Goal: Task Accomplishment & Management: Use online tool/utility

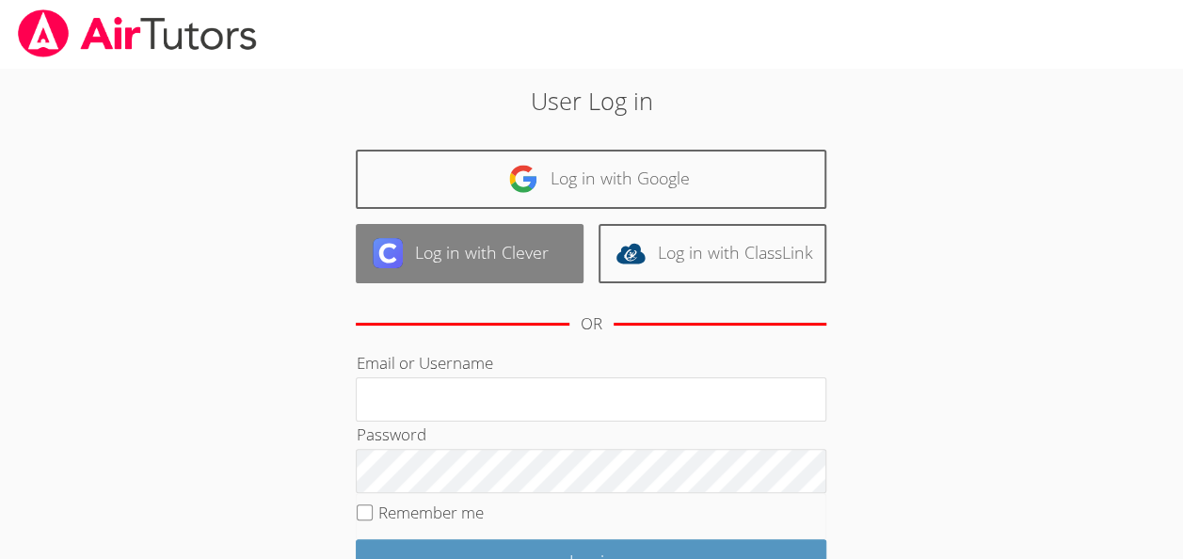
click at [420, 269] on link "Log in with Clever" at bounding box center [470, 253] width 228 height 59
click at [471, 227] on link "Log in with Clever" at bounding box center [470, 253] width 228 height 59
click at [476, 240] on link "Log in with Clever" at bounding box center [470, 253] width 228 height 59
click at [483, 245] on link "Log in with Clever" at bounding box center [470, 253] width 228 height 59
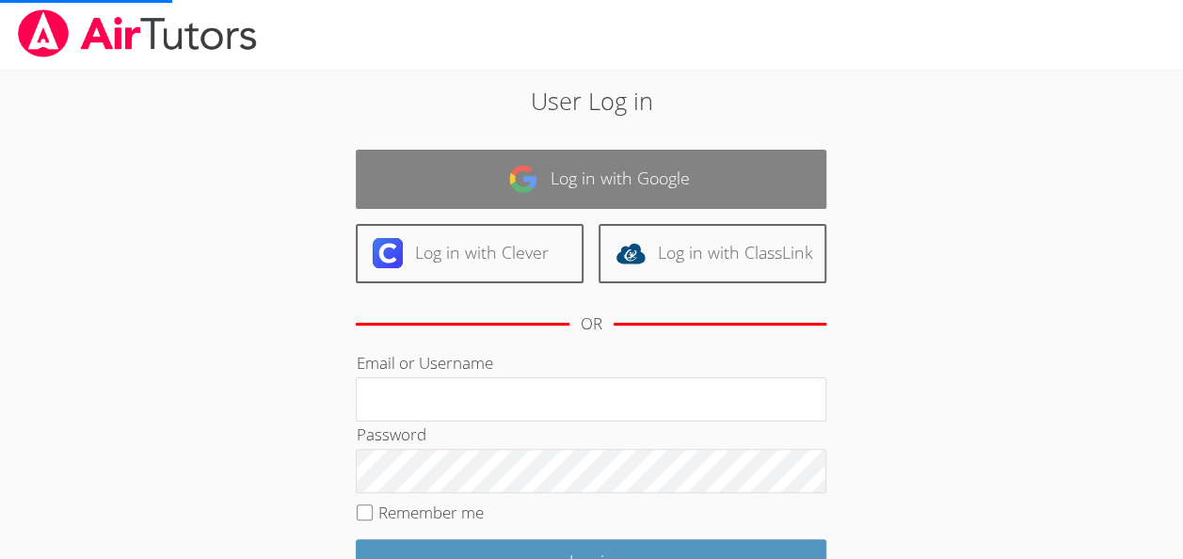
click at [409, 165] on link "Log in with Google" at bounding box center [591, 179] width 471 height 59
click at [407, 165] on link "Log in with Google" at bounding box center [591, 179] width 471 height 59
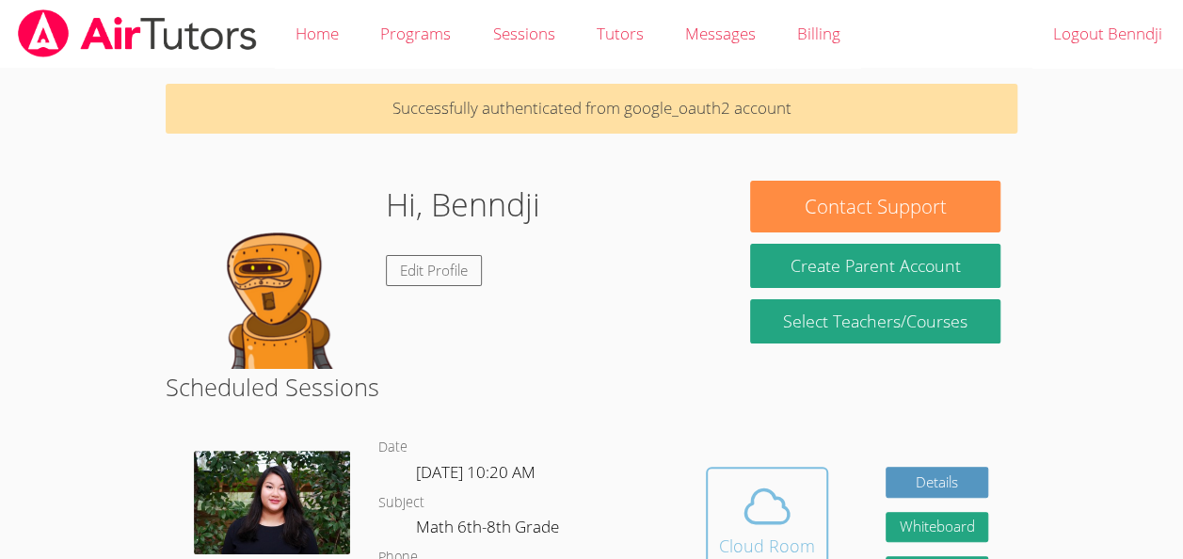
click at [730, 526] on span at bounding box center [767, 506] width 96 height 53
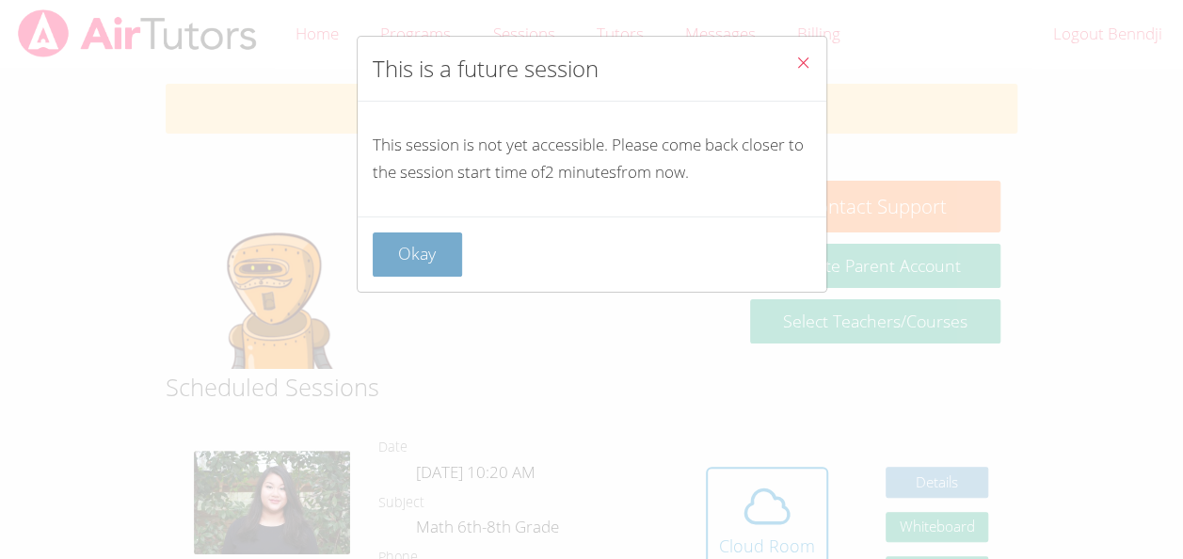
click at [388, 259] on button "Okay" at bounding box center [418, 254] width 90 height 44
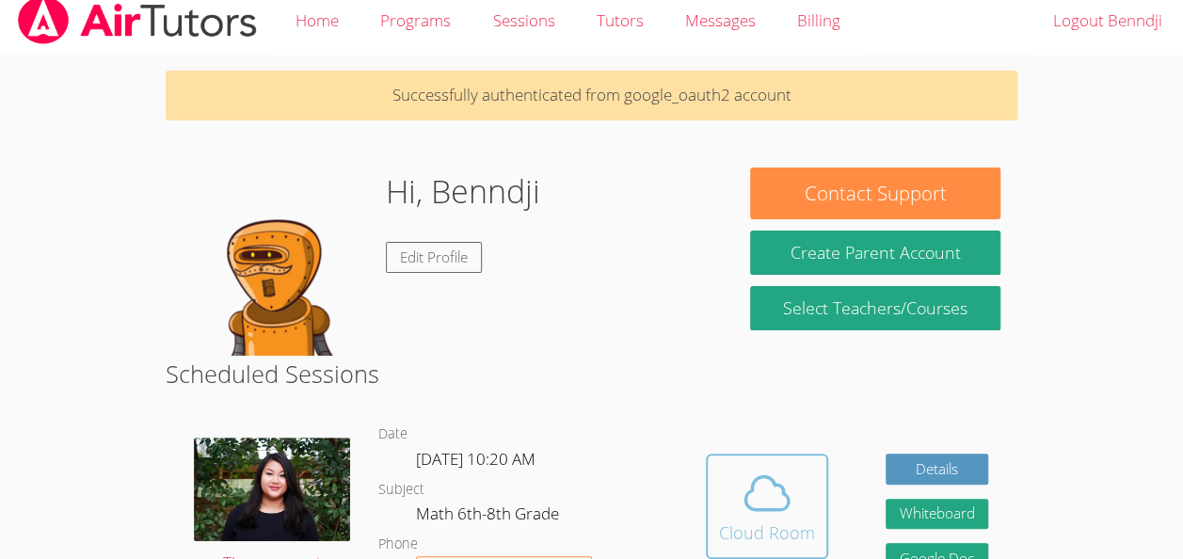
click at [770, 523] on div "Cloud Room" at bounding box center [767, 532] width 96 height 26
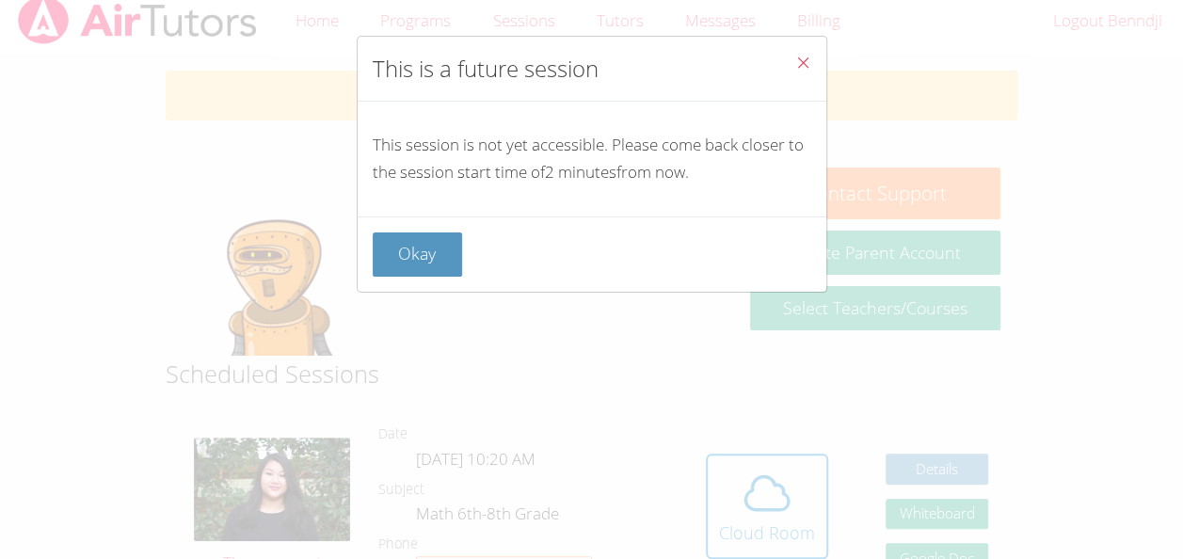
click at [770, 504] on div "This is a future session This session is not yet accessible. Please come back c…" at bounding box center [591, 279] width 1183 height 559
click at [417, 252] on button "Okay" at bounding box center [418, 254] width 90 height 44
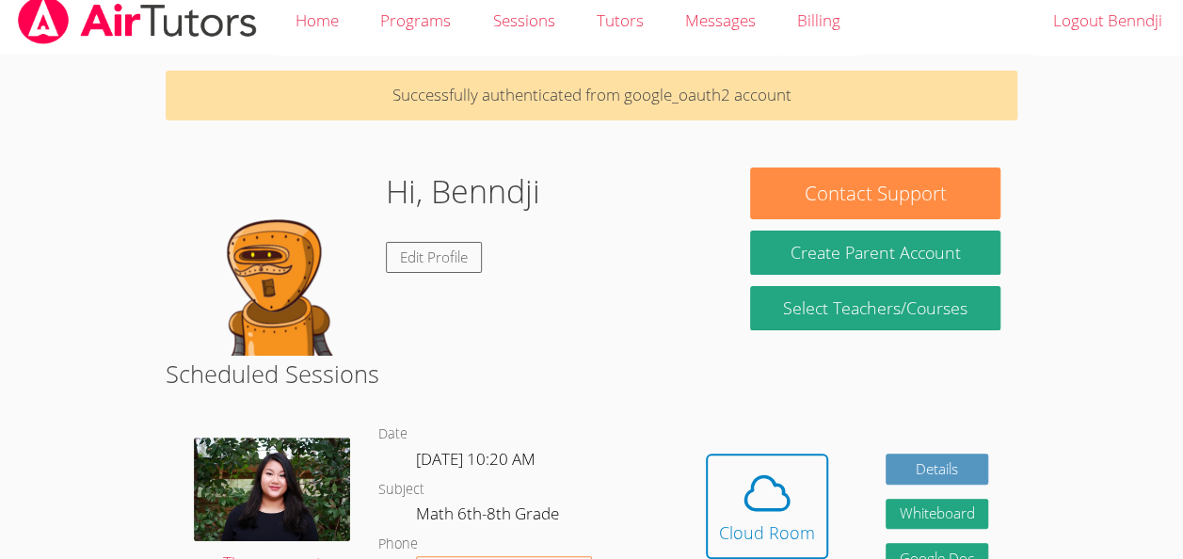
click at [736, 542] on div "Cloud Room" at bounding box center [767, 532] width 96 height 26
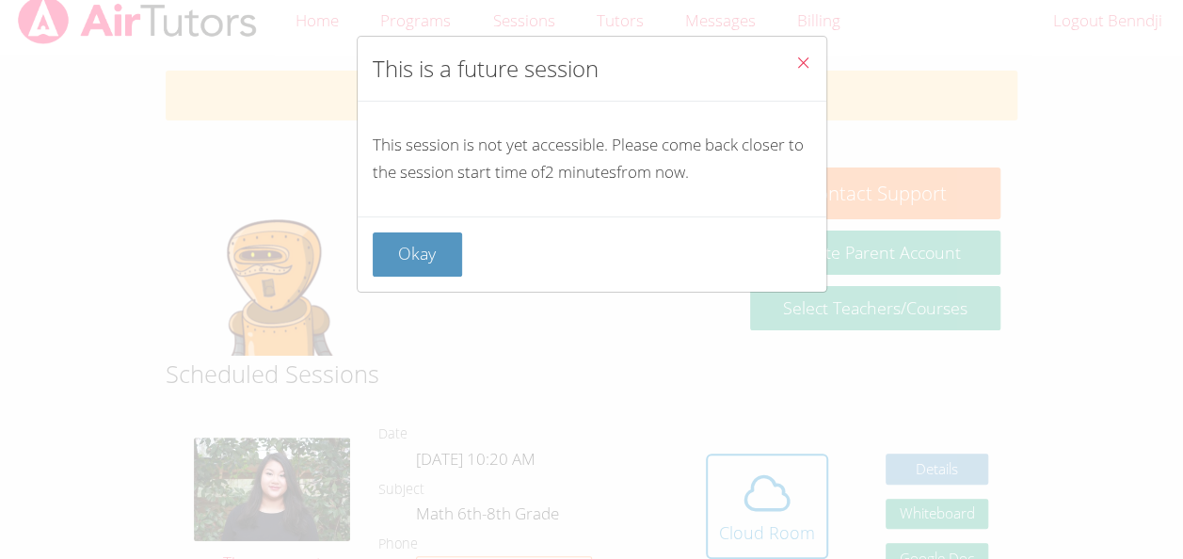
click at [730, 522] on div "This is a future session This session is not yet accessible. Please come back c…" at bounding box center [591, 279] width 1183 height 559
click at [732, 517] on div "This is a future session This session is not yet accessible. Please come back c…" at bounding box center [591, 279] width 1183 height 559
click at [374, 286] on div "Okay" at bounding box center [592, 253] width 469 height 75
click at [375, 258] on button "Okay" at bounding box center [418, 254] width 90 height 44
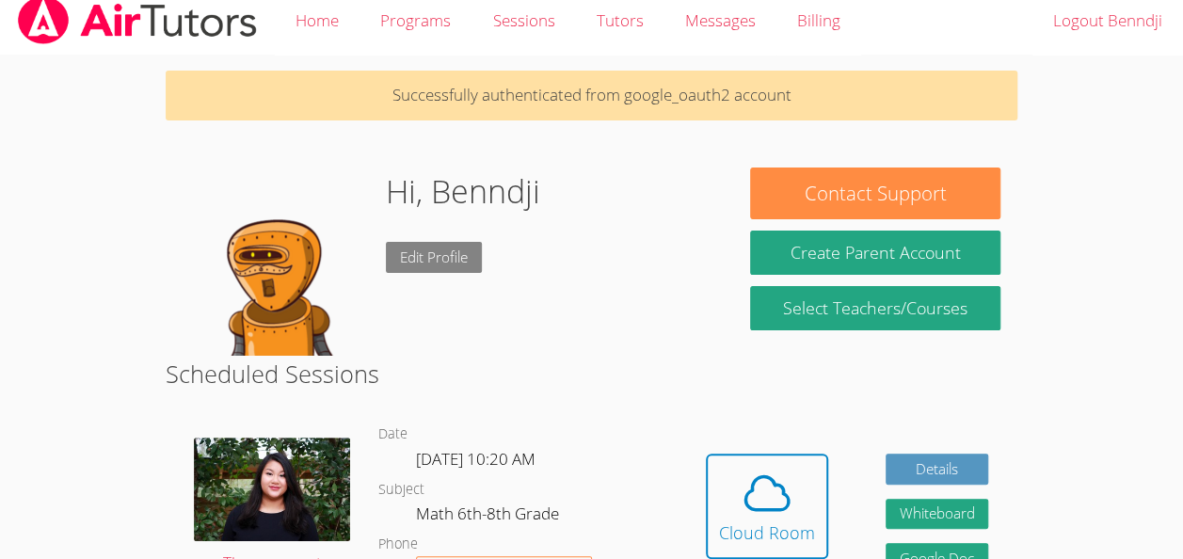
click at [388, 262] on link "Edit Profile" at bounding box center [434, 257] width 96 height 31
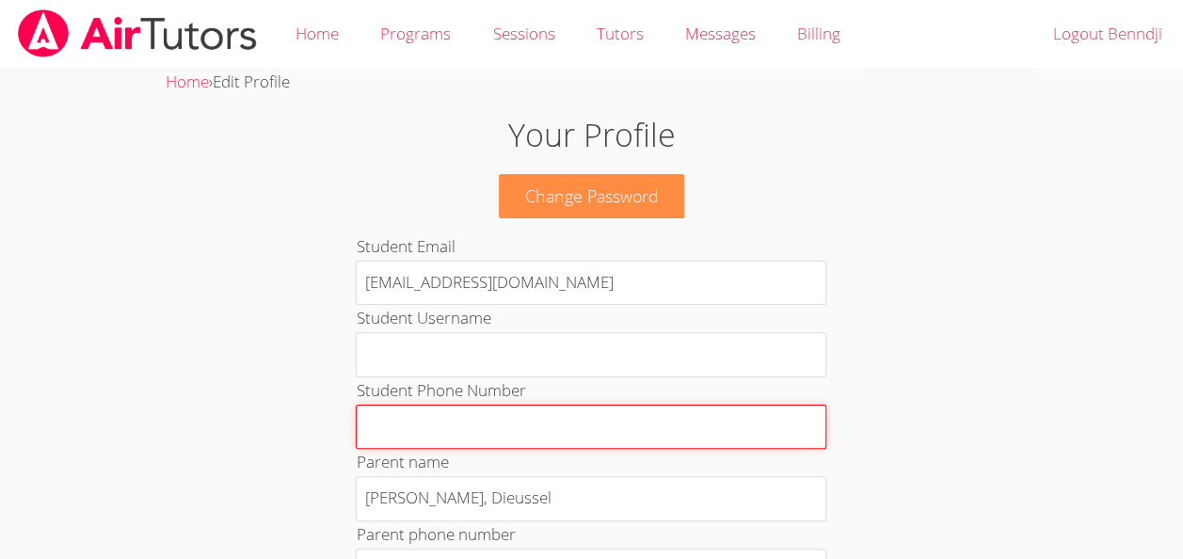
click at [743, 436] on input "Student Phone Number" at bounding box center [591, 427] width 471 height 45
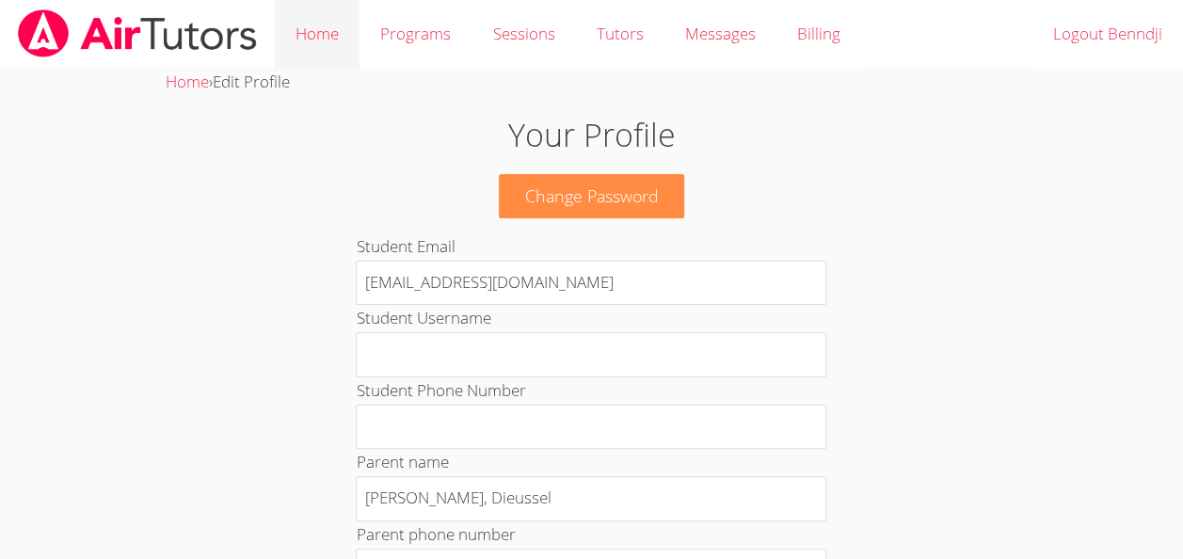
click at [311, 25] on link "Home" at bounding box center [317, 34] width 85 height 69
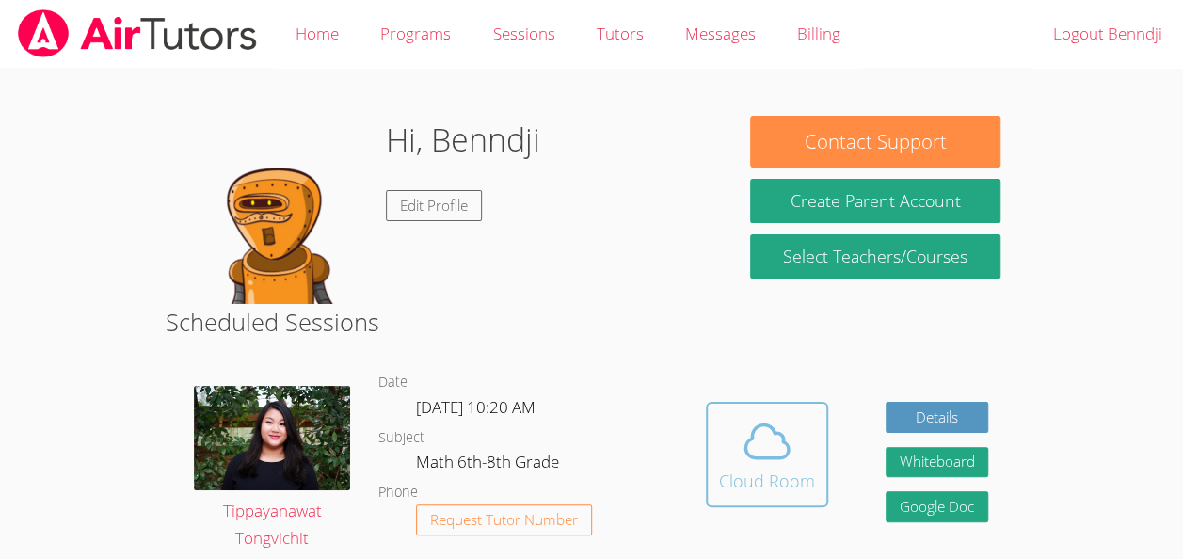
click at [754, 446] on icon at bounding box center [767, 441] width 53 height 53
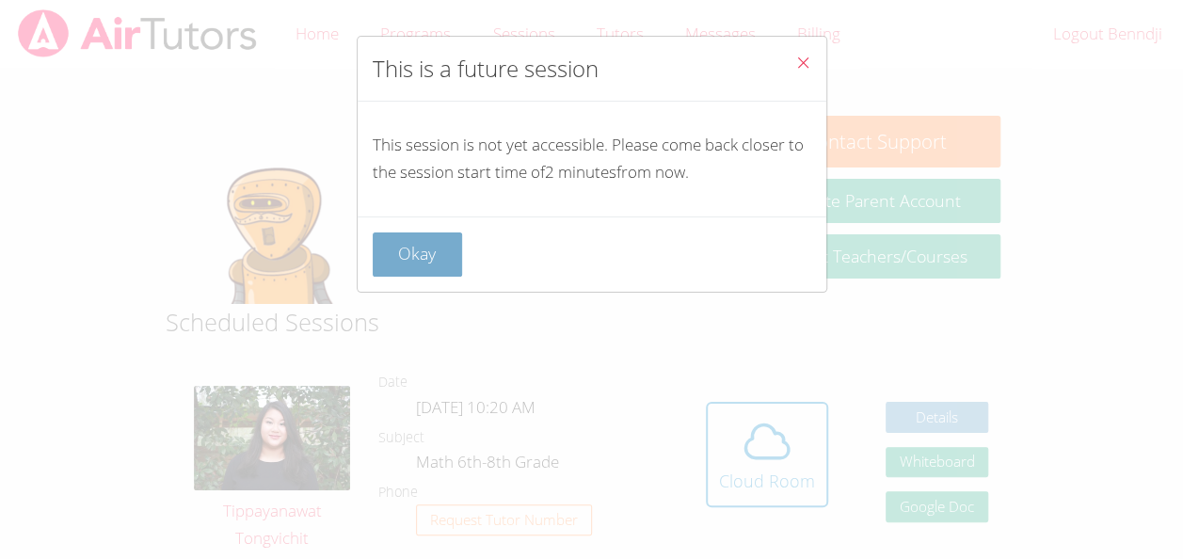
click at [426, 232] on button "Okay" at bounding box center [418, 254] width 90 height 44
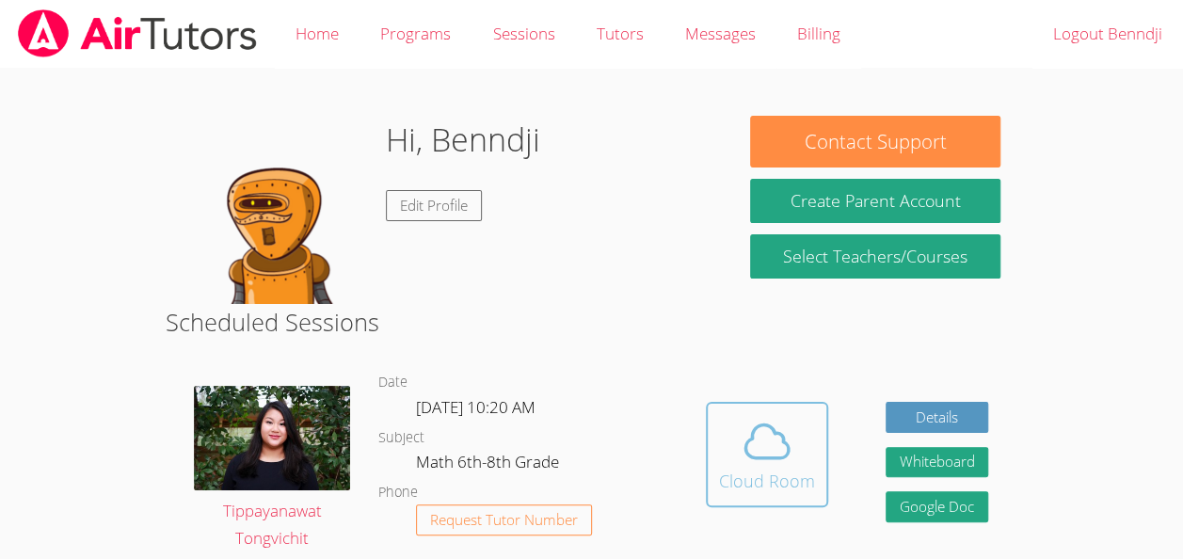
click at [732, 486] on div "Cloud Room" at bounding box center [767, 481] width 96 height 26
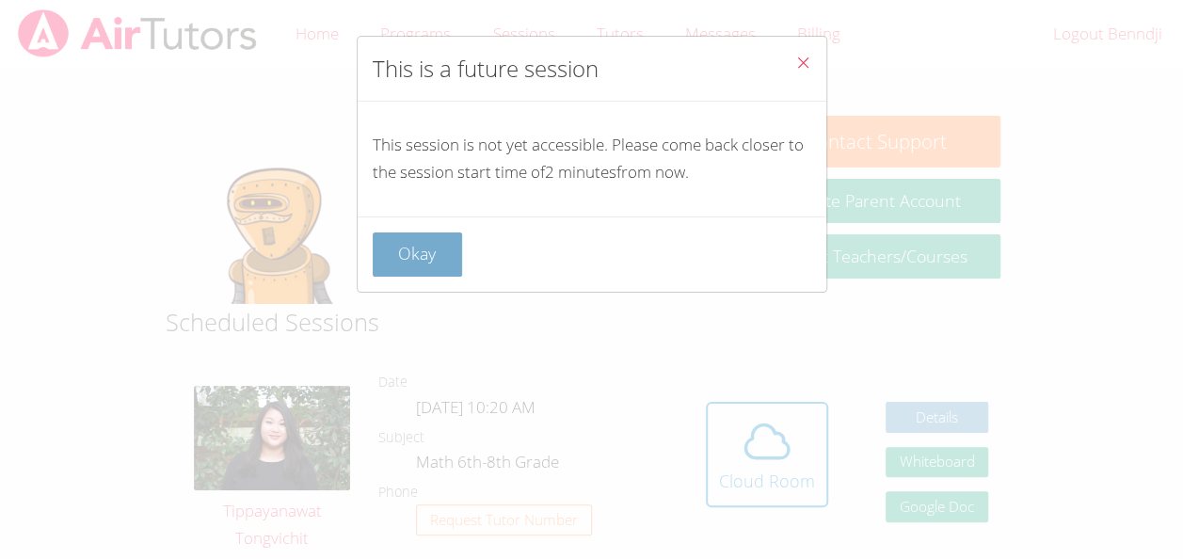
click at [399, 237] on button "Okay" at bounding box center [418, 254] width 90 height 44
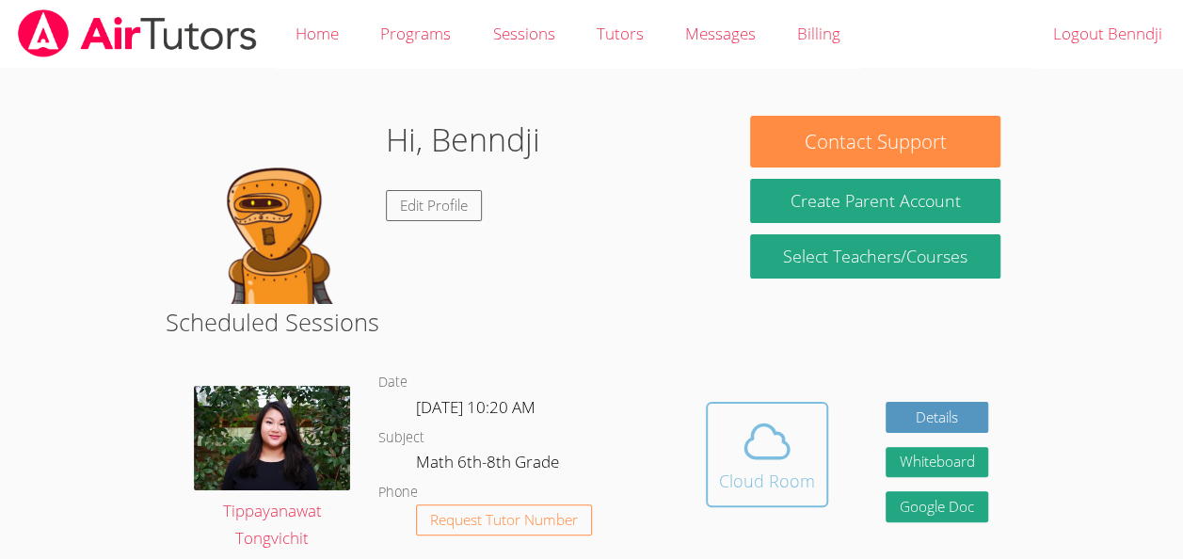
click at [728, 447] on span at bounding box center [767, 441] width 96 height 53
click at [770, 477] on div "Cloud Room" at bounding box center [767, 481] width 96 height 26
click at [787, 450] on icon at bounding box center [766, 441] width 43 height 33
click at [808, 468] on div "Cloud Room" at bounding box center [767, 481] width 96 height 26
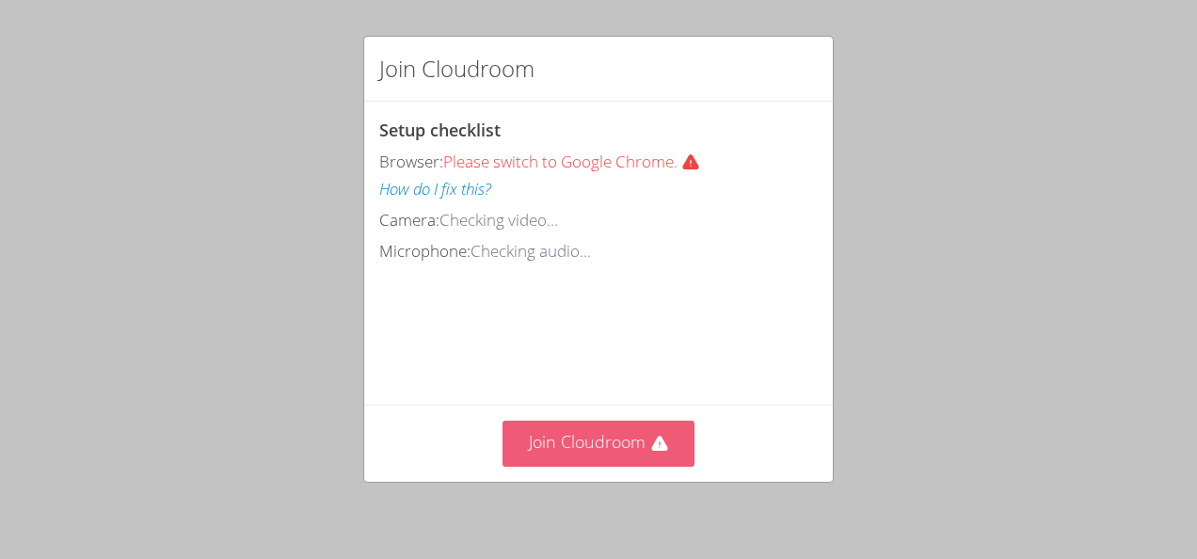
click at [544, 463] on button "Join Cloudroom" at bounding box center [599, 444] width 193 height 46
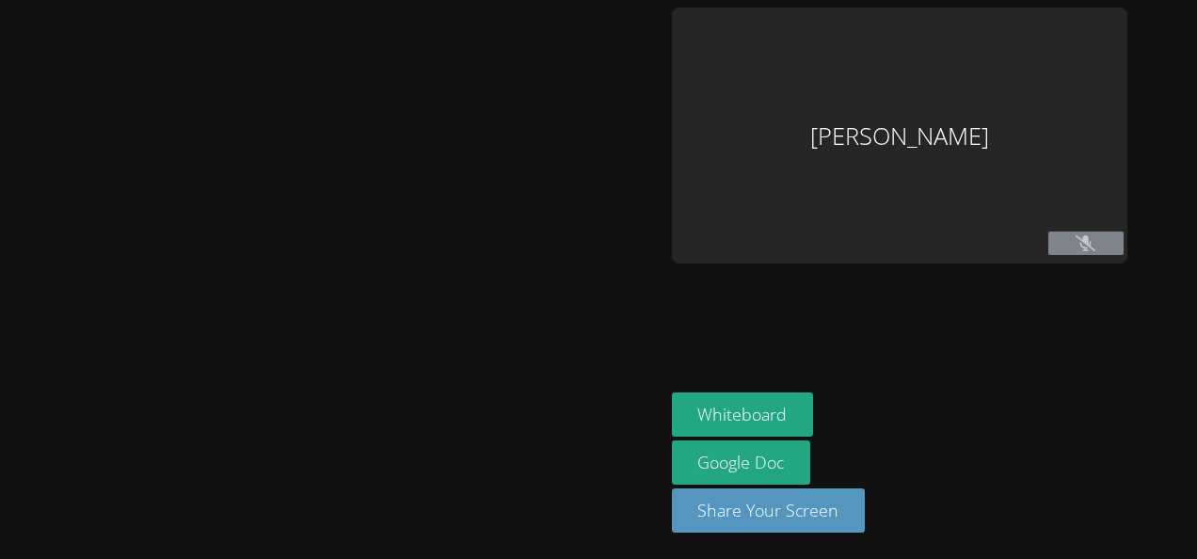
click at [552, 449] on div at bounding box center [332, 280] width 649 height 544
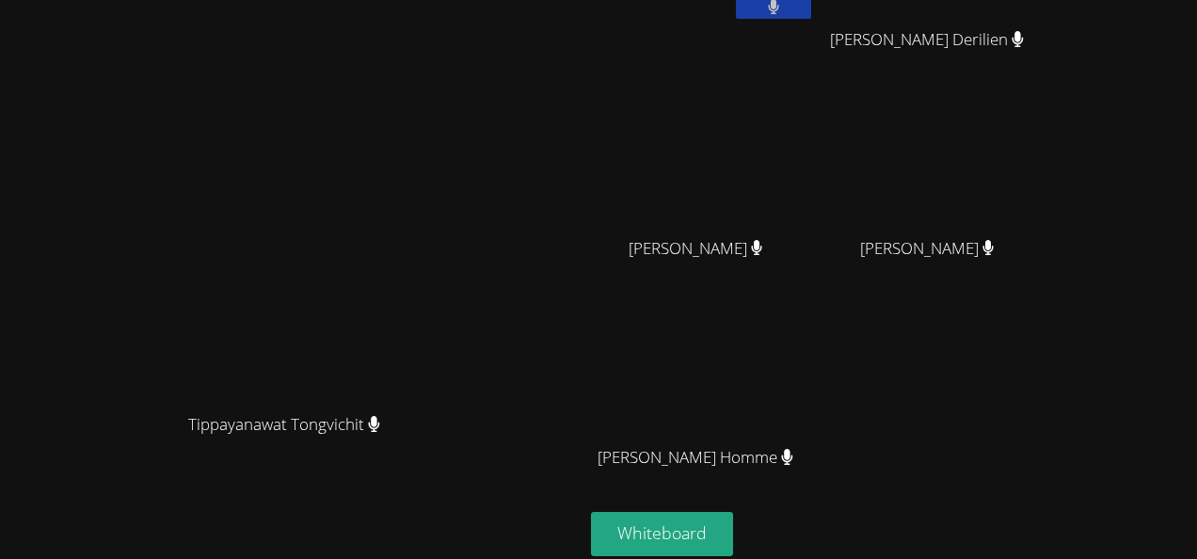
scroll to position [116, 0]
click at [733, 522] on button "Whiteboard" at bounding box center [662, 533] width 142 height 44
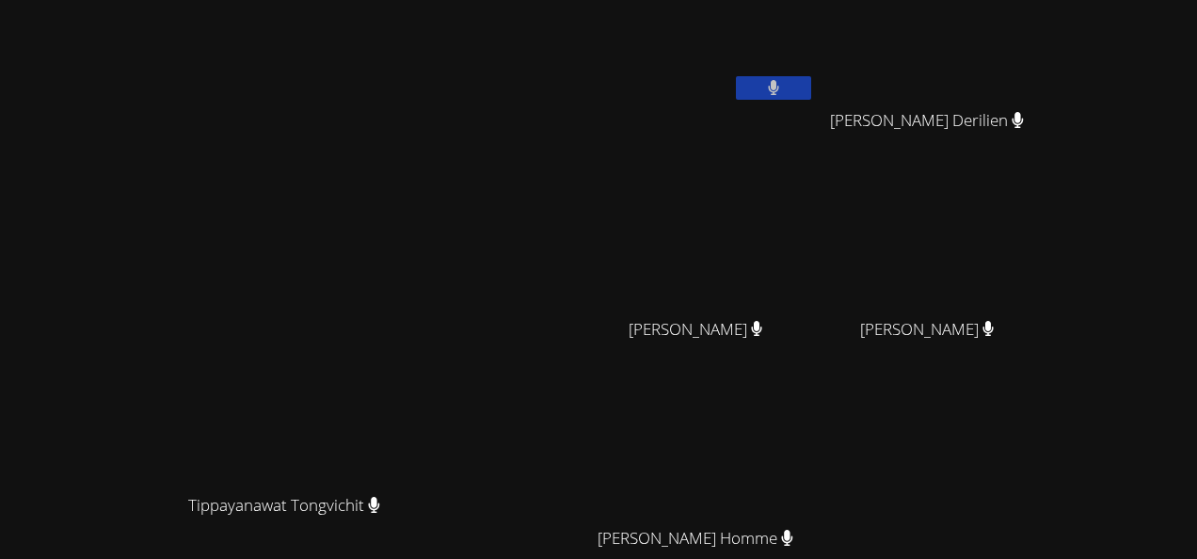
scroll to position [32, 0]
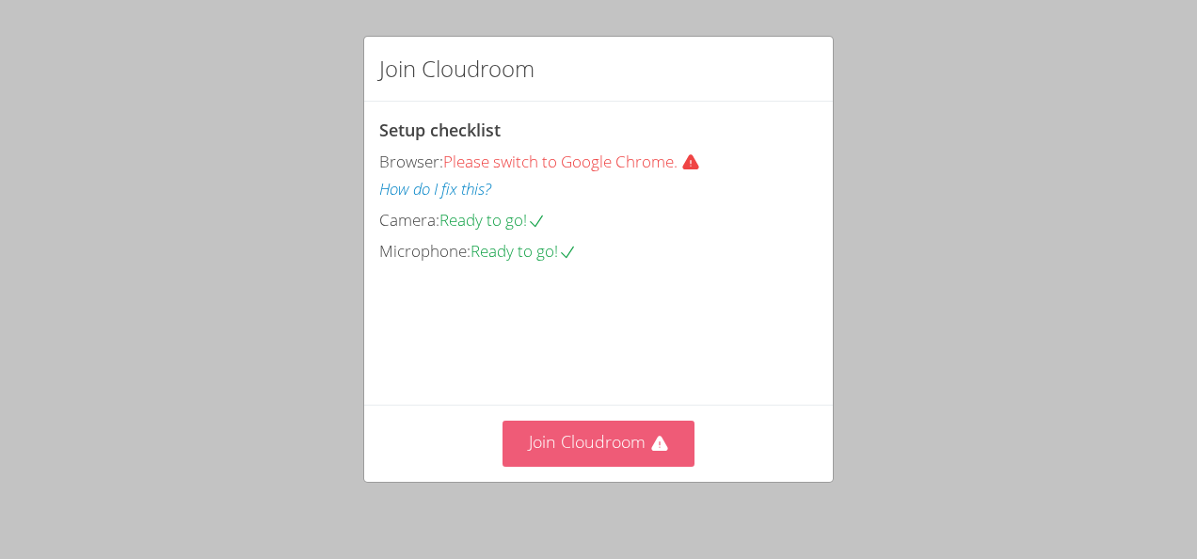
click at [636, 429] on button "Join Cloudroom" at bounding box center [599, 444] width 193 height 46
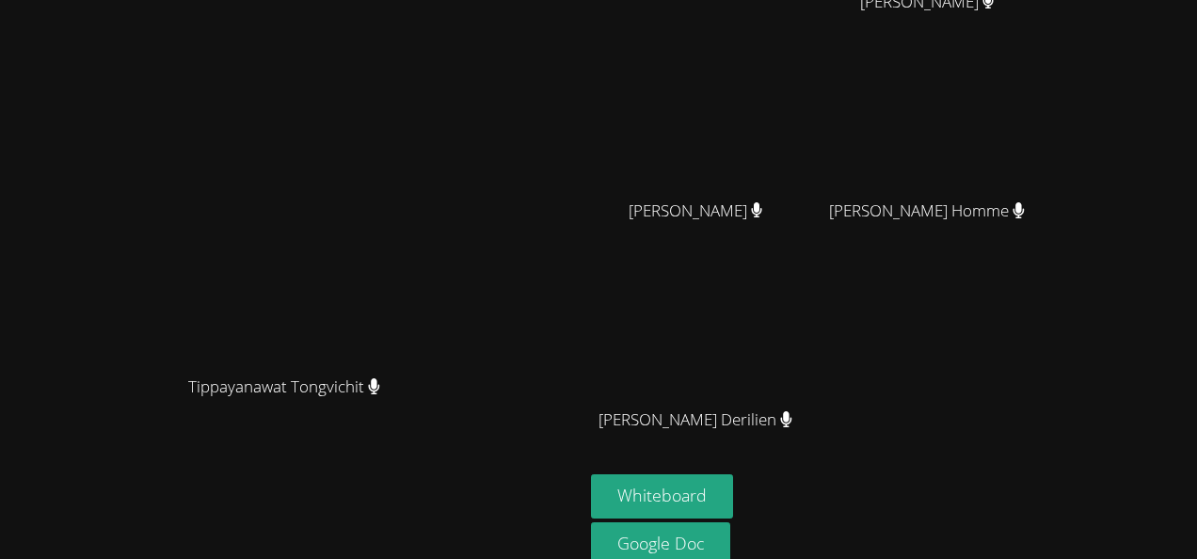
scroll to position [167, 0]
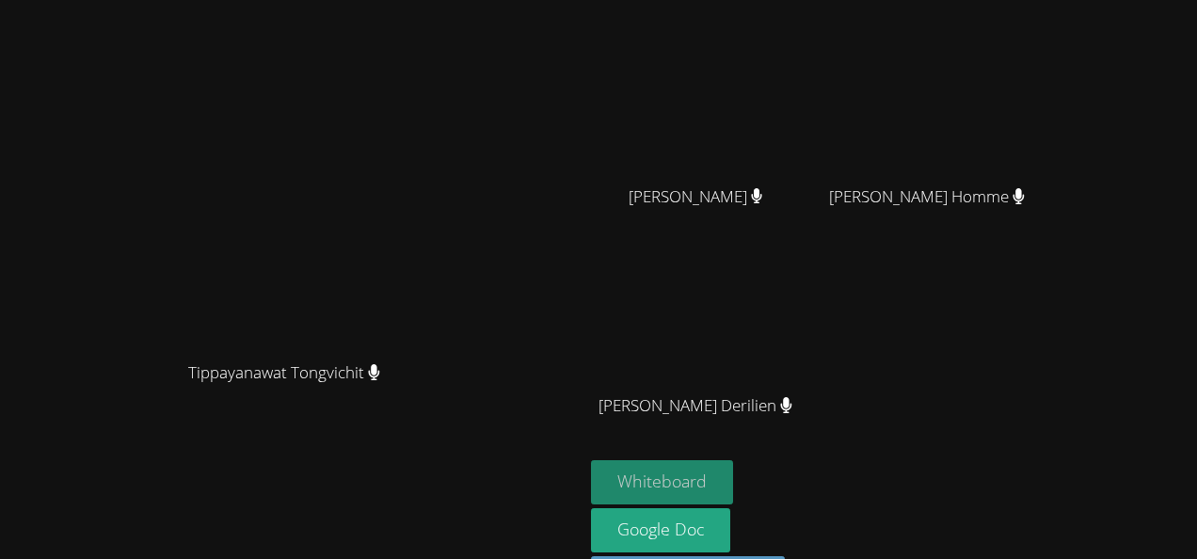
click at [733, 486] on button "Whiteboard" at bounding box center [662, 482] width 142 height 44
click at [1018, 366] on div "Benndji Deshommes Ruth Joseph Ruth Joseph Tyriq Butler Tyriq Butler Samuel Peti…" at bounding box center [818, 150] width 455 height 619
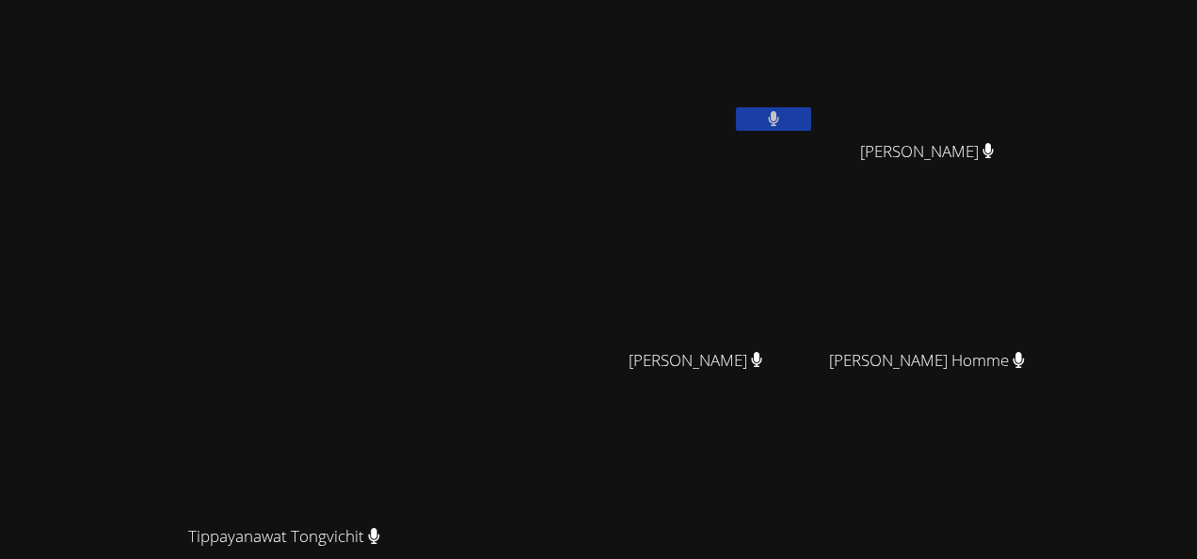
scroll to position [0, 0]
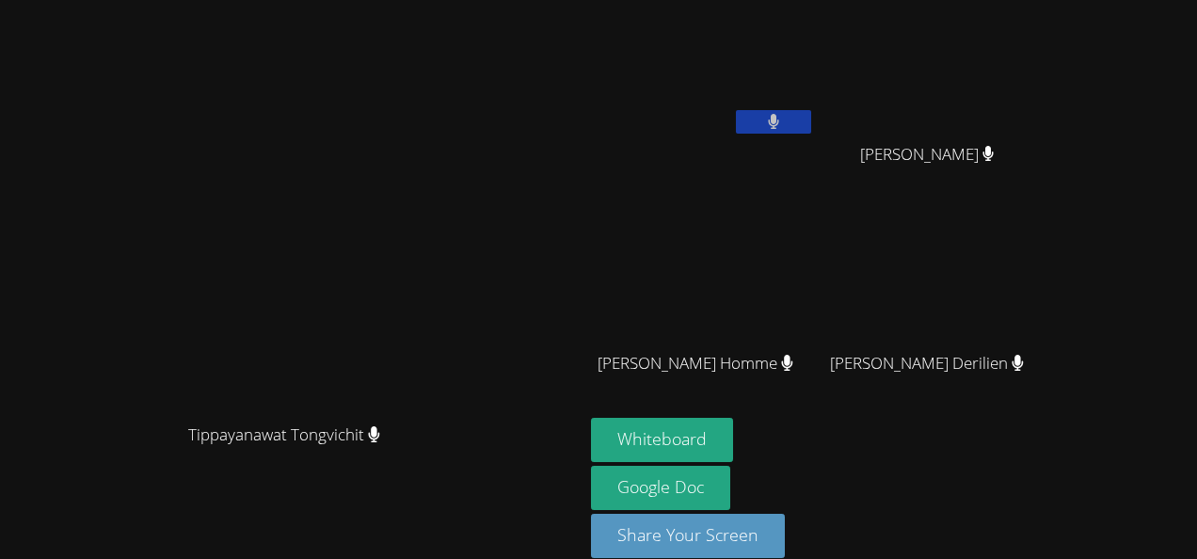
click at [779, 120] on icon at bounding box center [773, 122] width 11 height 16
click at [783, 114] on icon at bounding box center [773, 122] width 20 height 16
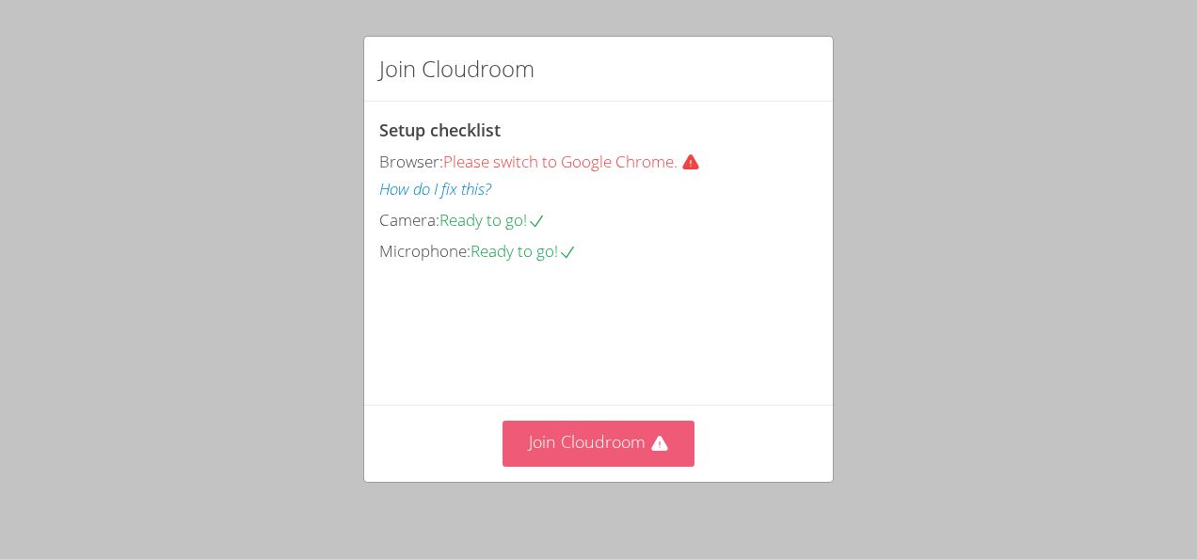
click at [655, 448] on icon at bounding box center [659, 443] width 16 height 15
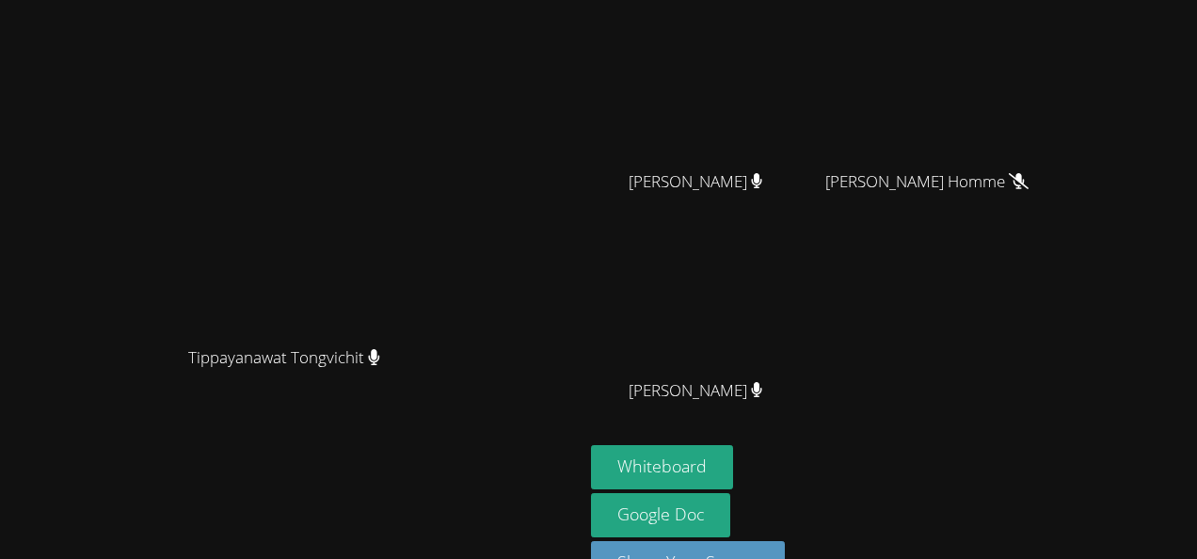
scroll to position [231, 0]
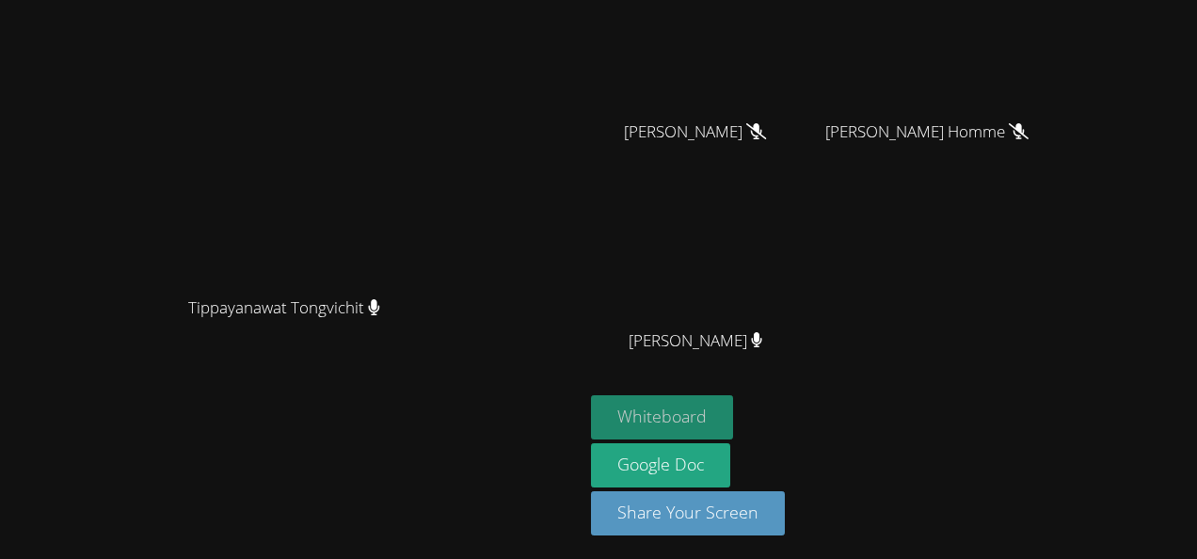
click at [733, 419] on button "Whiteboard" at bounding box center [662, 417] width 142 height 44
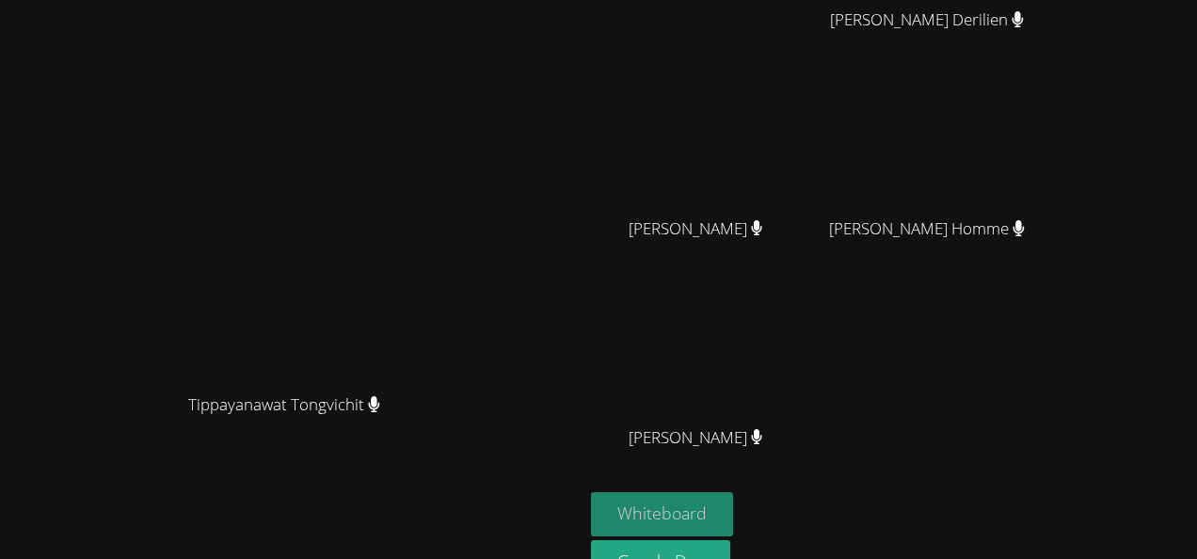
scroll to position [138, 0]
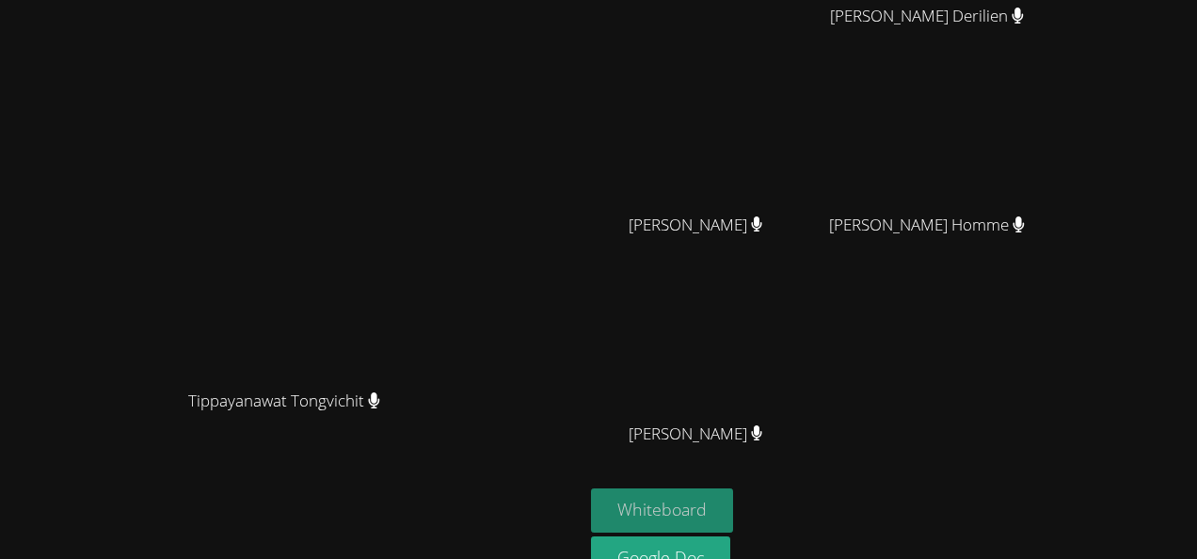
click at [733, 523] on button "Whiteboard" at bounding box center [662, 510] width 142 height 44
click at [996, 422] on div "Benndji [PERSON_NAME] Derilien [PERSON_NAME] [PERSON_NAME] [PERSON_NAME] [PERSO…" at bounding box center [818, 178] width 455 height 619
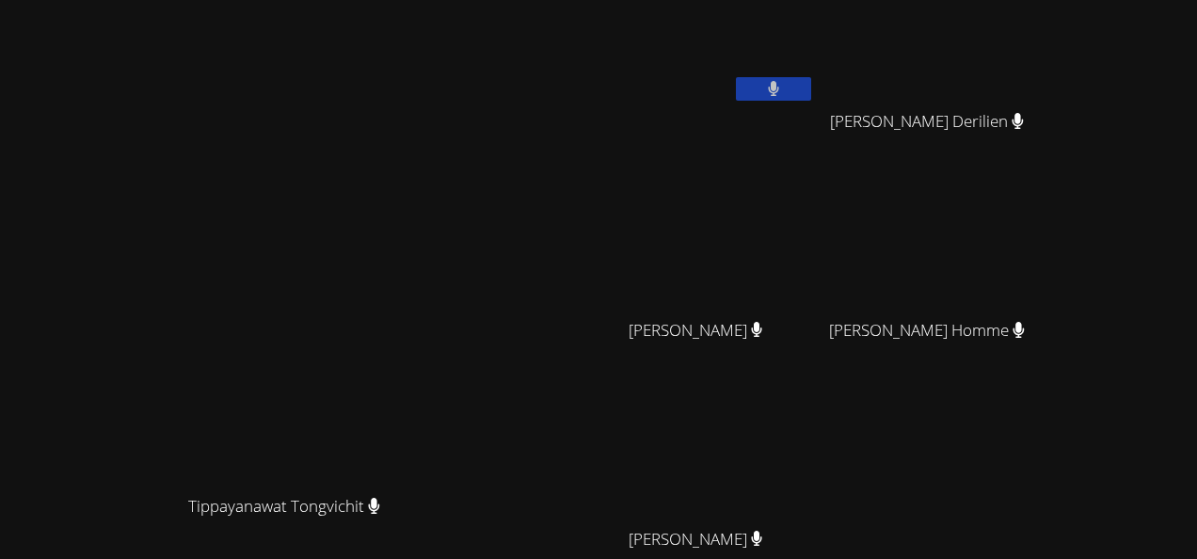
scroll to position [0, 0]
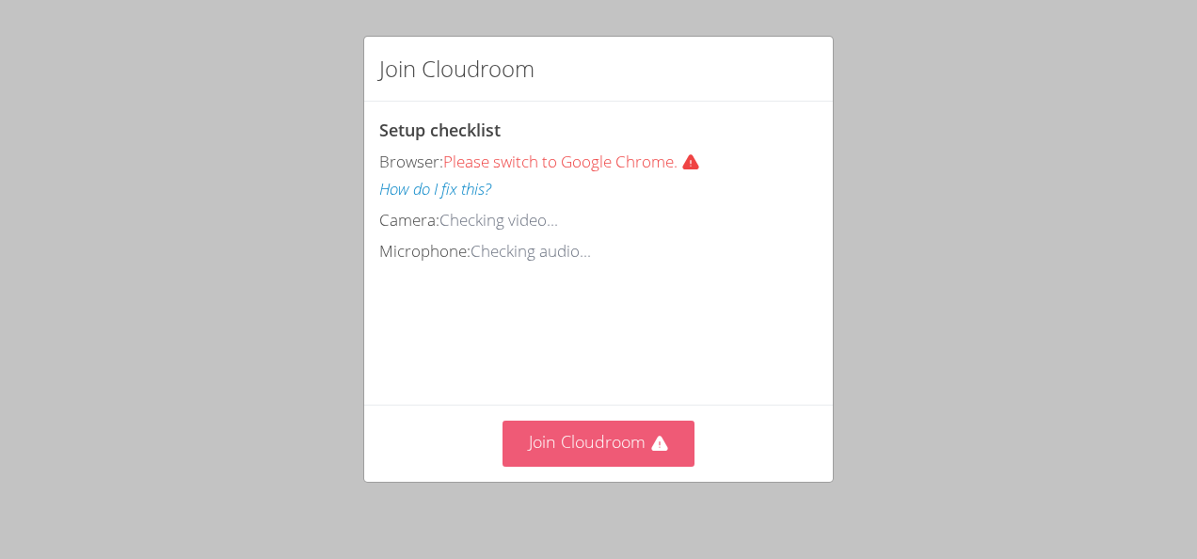
click at [617, 465] on button "Join Cloudroom" at bounding box center [599, 444] width 193 height 46
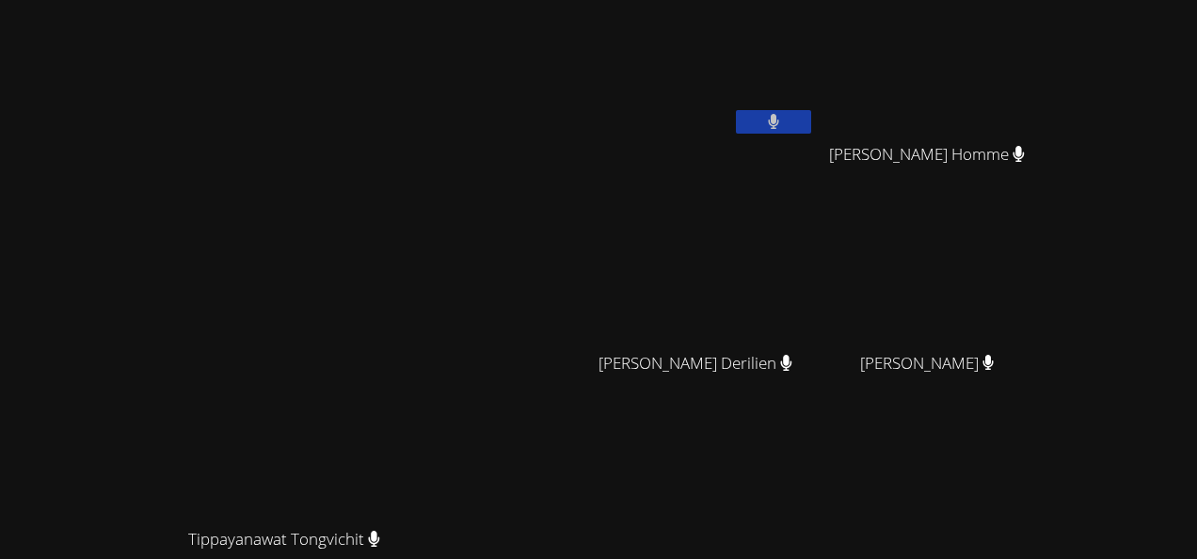
scroll to position [113, 0]
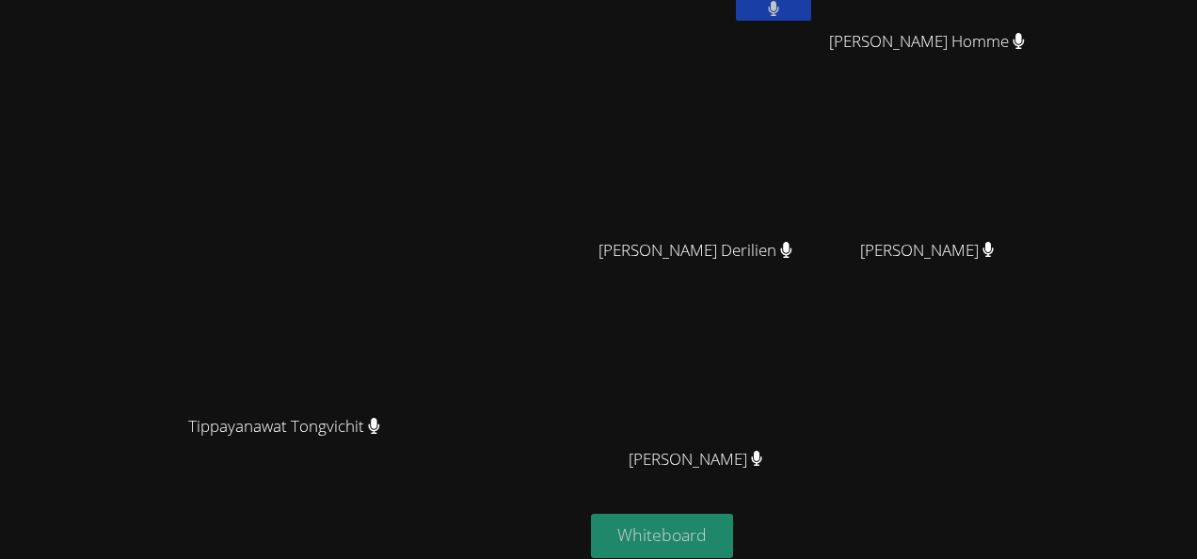
click at [733, 542] on button "Whiteboard" at bounding box center [662, 536] width 142 height 44
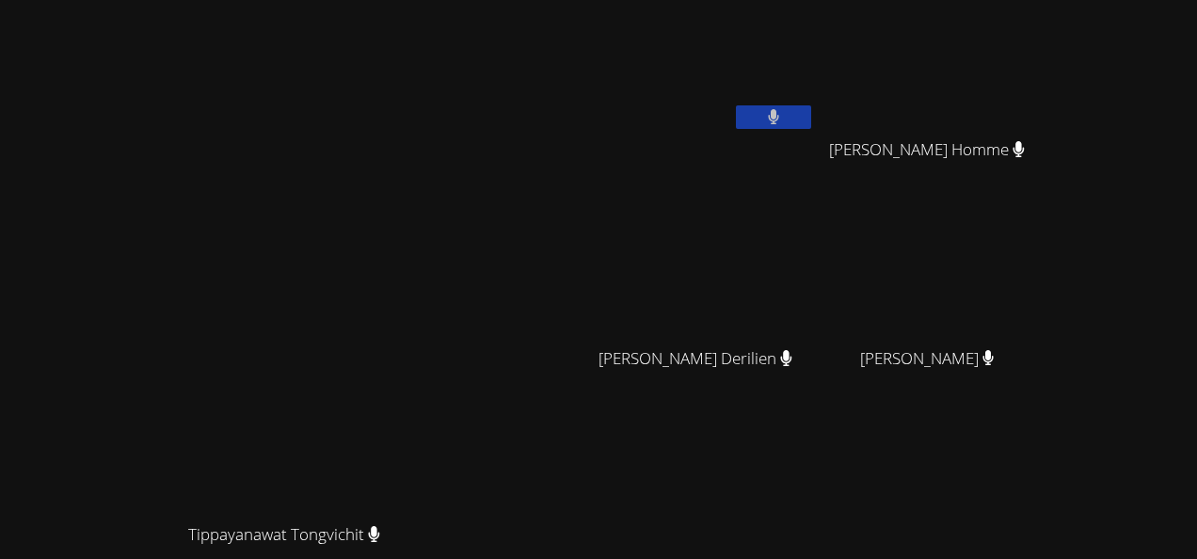
scroll to position [0, 0]
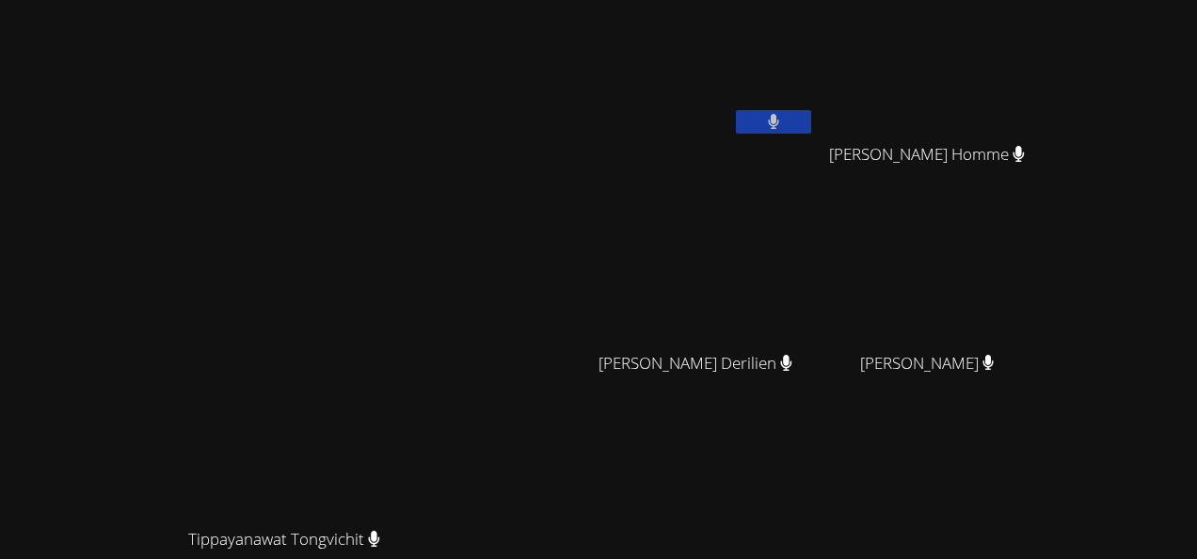
click at [433, 316] on video at bounding box center [292, 359] width 282 height 320
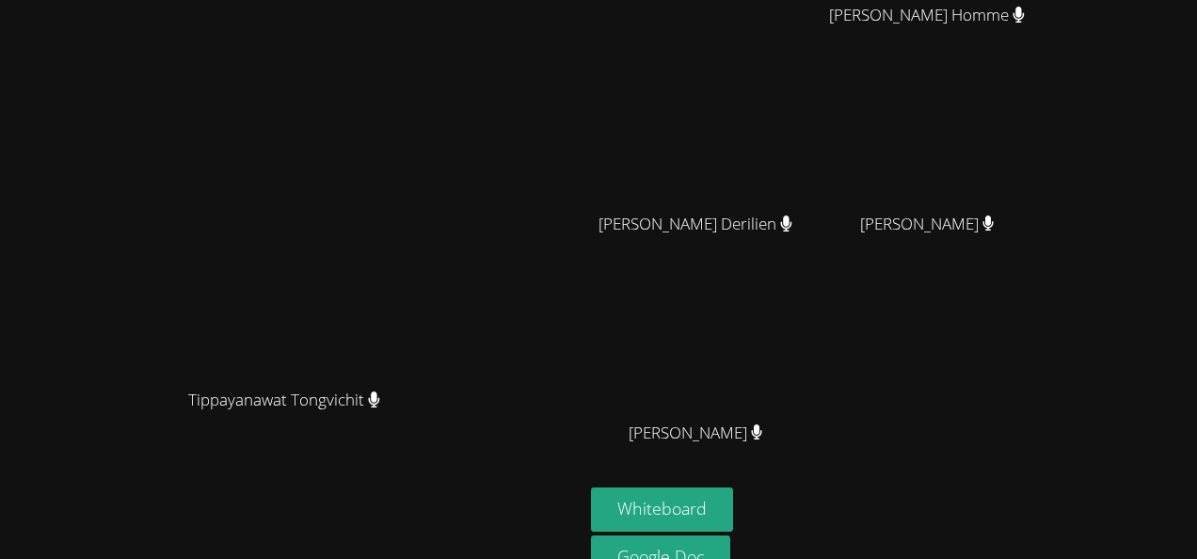
scroll to position [146, 0]
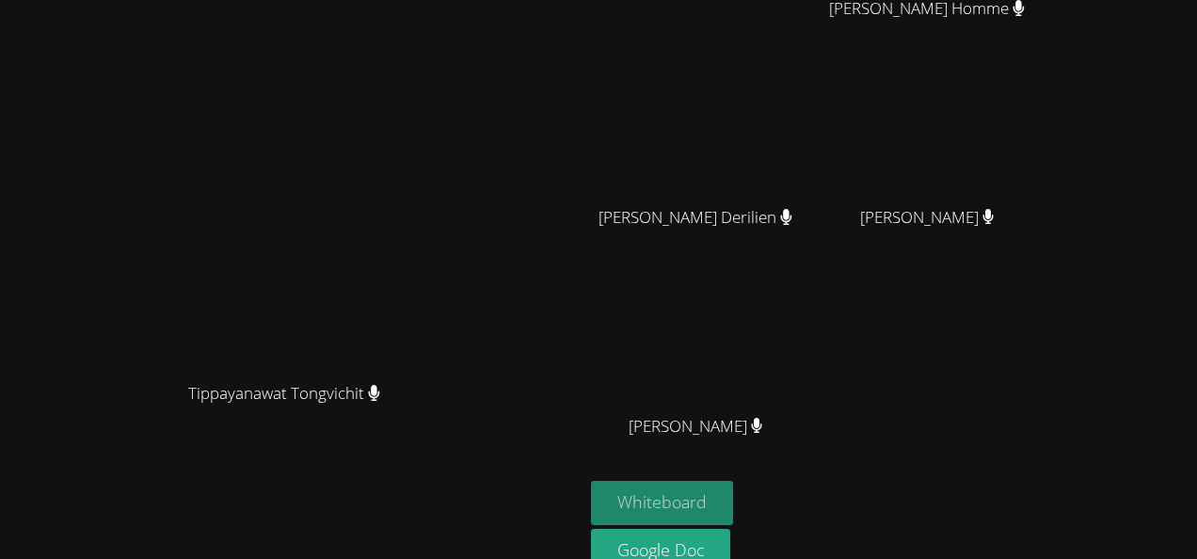
click at [733, 493] on button "Whiteboard" at bounding box center [662, 503] width 142 height 44
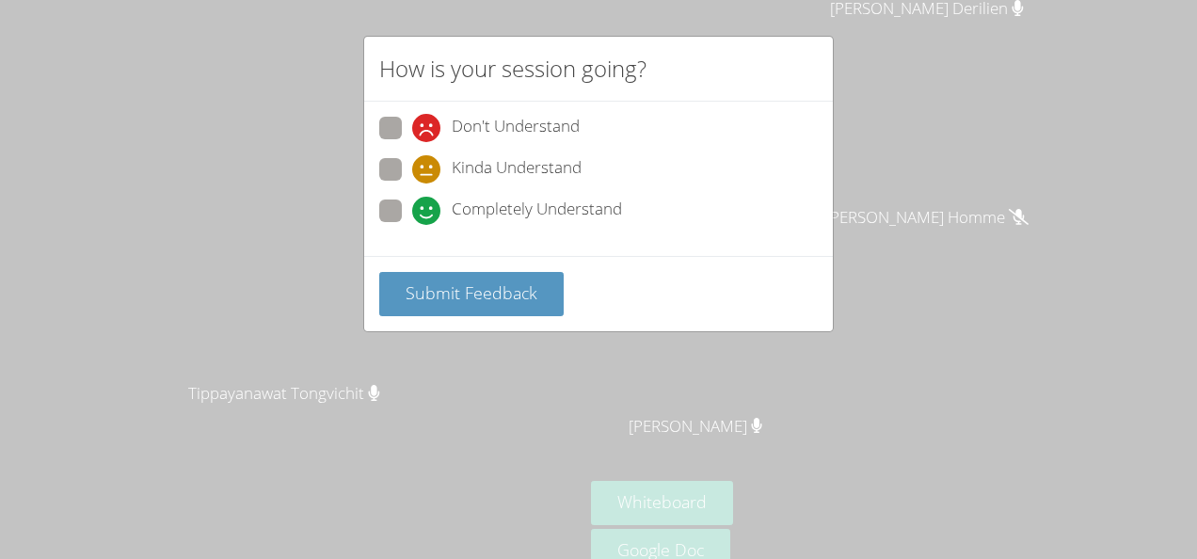
click at [433, 199] on icon at bounding box center [426, 211] width 28 height 28
click at [428, 199] on input "Completely Understand" at bounding box center [420, 207] width 16 height 16
radio input "true"
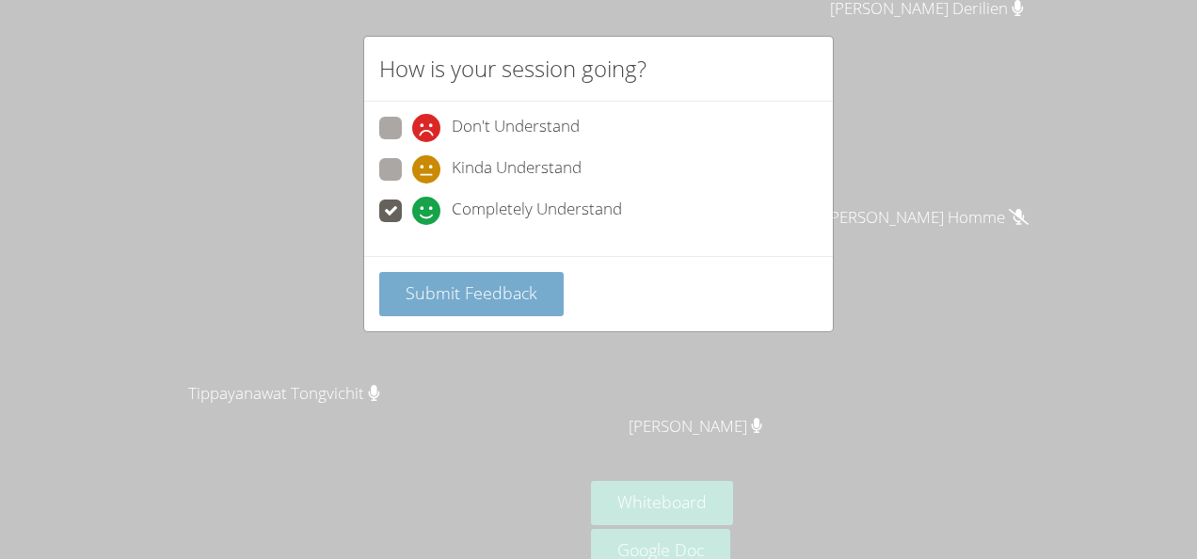
click at [484, 299] on span "Submit Feedback" at bounding box center [472, 292] width 132 height 23
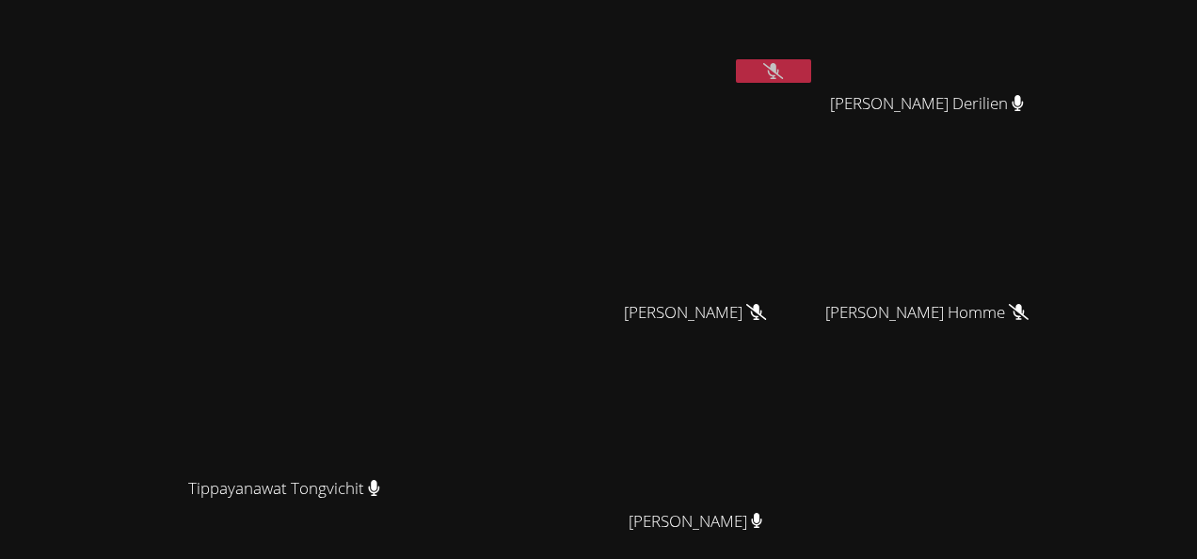
scroll to position [50, 0]
click at [811, 61] on button at bounding box center [773, 72] width 75 height 24
